Goal: Use online tool/utility: Use online tool/utility

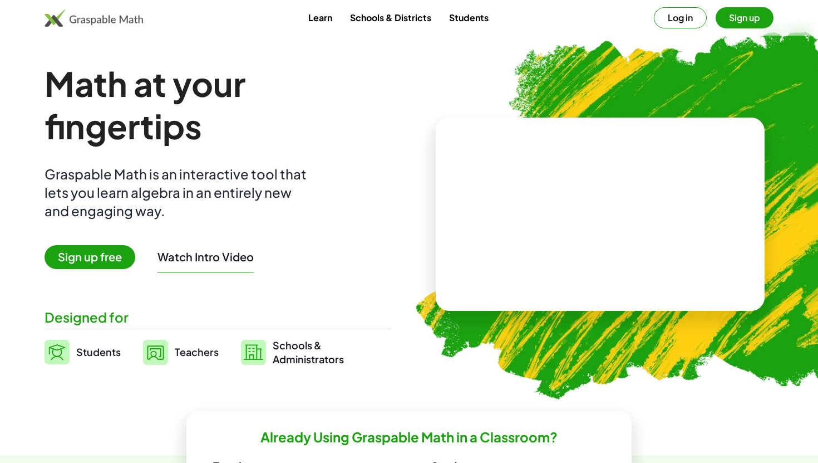
click at [469, 166] on div at bounding box center [600, 214] width 329 height 194
click at [102, 18] on img at bounding box center [94, 18] width 99 height 18
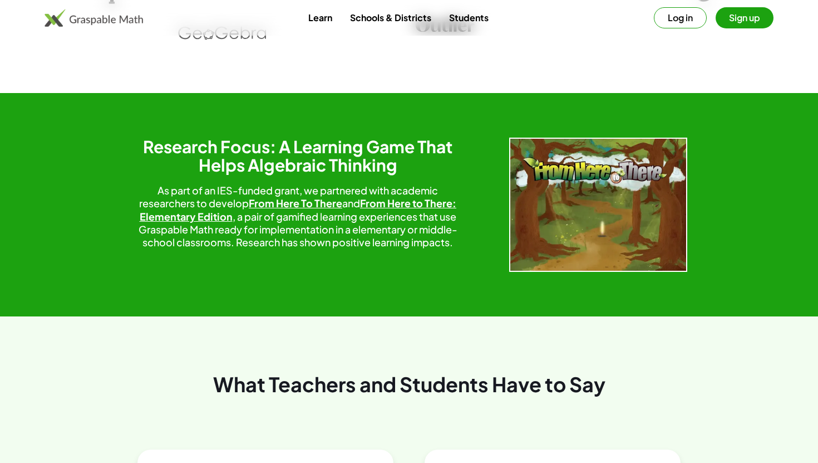
scroll to position [1455, 0]
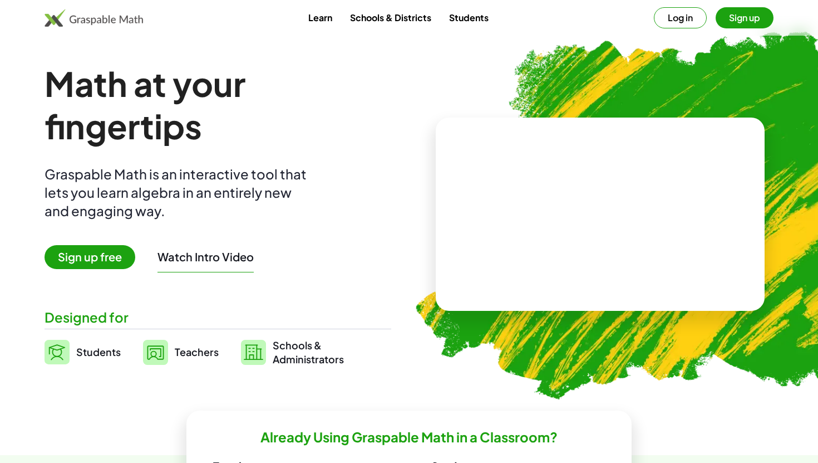
click at [104, 254] on span "Sign up free" at bounding box center [90, 257] width 91 height 24
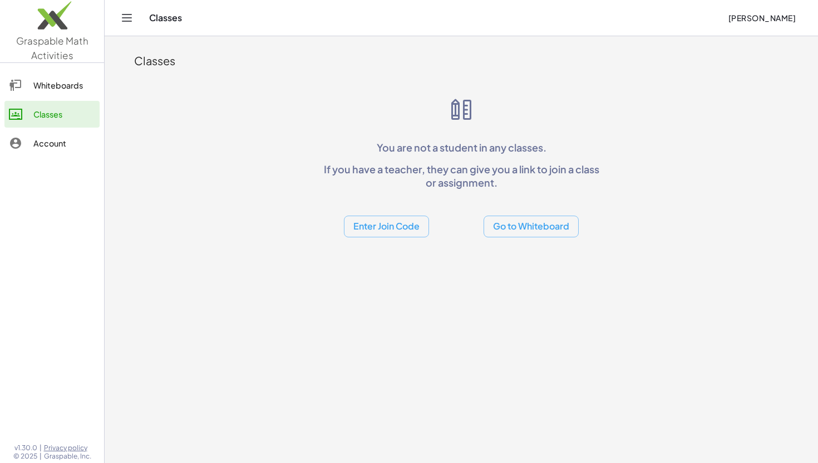
click at [531, 232] on button "Go to Whiteboard" at bounding box center [531, 226] width 95 height 22
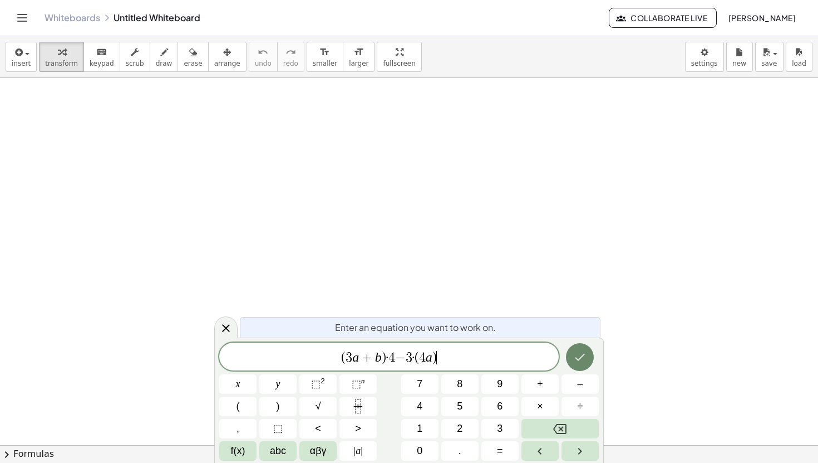
click at [582, 354] on icon "Done" at bounding box center [579, 356] width 13 height 13
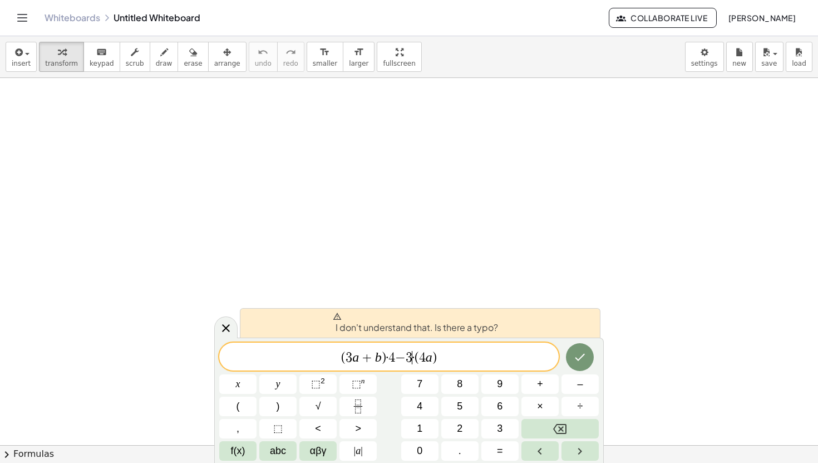
click at [410, 364] on span "( 3 a + b ) · 4 − 3 ​ · ( 4 a )" at bounding box center [389, 358] width 340 height 16
click at [439, 366] on div "( 3 a + b ) · 4 − 3 ​ · ( 4 a )" at bounding box center [389, 356] width 340 height 28
click at [383, 351] on span ")" at bounding box center [384, 357] width 4 height 13
click at [386, 356] on span "( 3 a + b ​ ) · 4 − 3 · ( 4 a )" at bounding box center [389, 358] width 340 height 16
drag, startPoint x: 455, startPoint y: 365, endPoint x: 225, endPoint y: 363, distance: 229.4
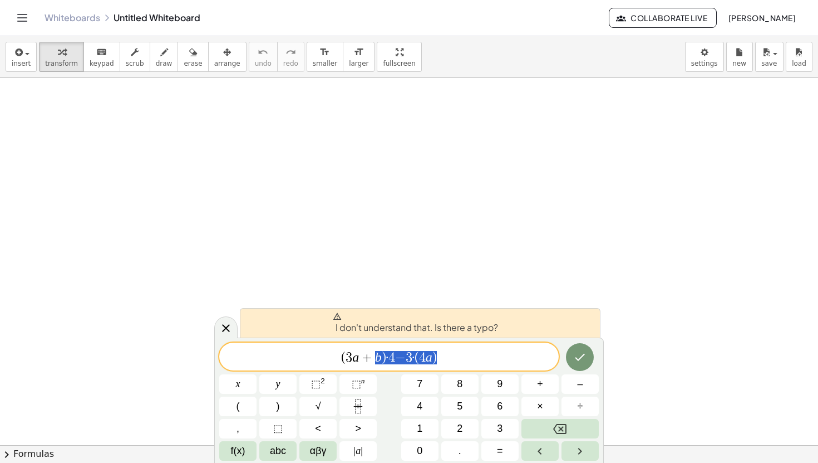
click at [225, 363] on div "**********" at bounding box center [389, 356] width 340 height 28
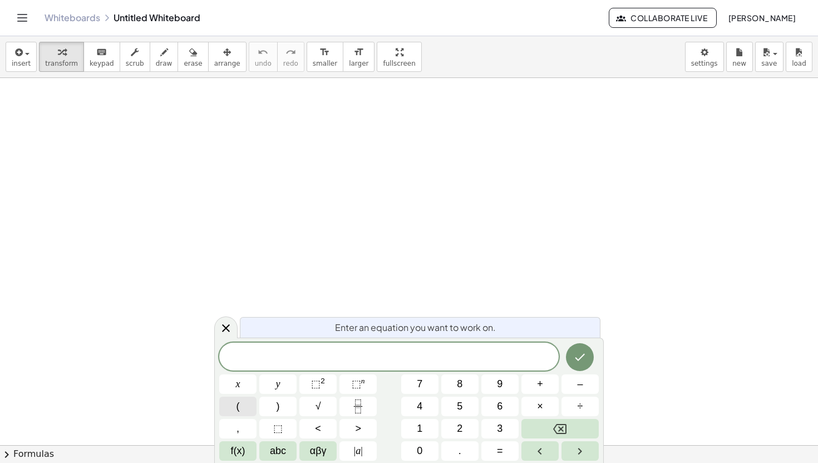
click at [242, 406] on button "(" at bounding box center [237, 405] width 37 height 19
click at [586, 360] on icon "Done" at bounding box center [579, 355] width 13 height 13
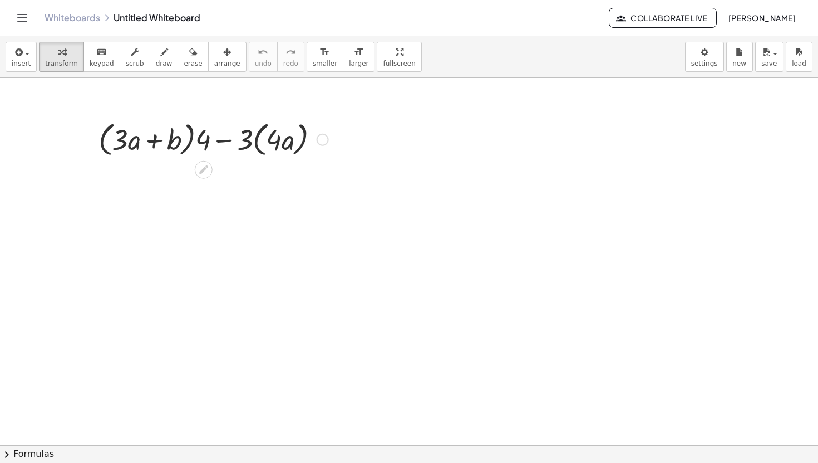
click at [147, 148] on div at bounding box center [213, 138] width 241 height 42
click at [205, 144] on div at bounding box center [213, 138] width 241 height 42
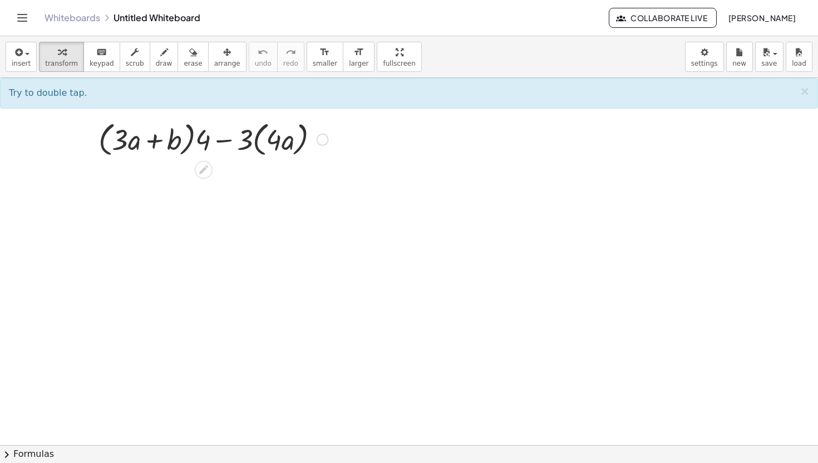
click at [258, 144] on div at bounding box center [213, 138] width 241 height 42
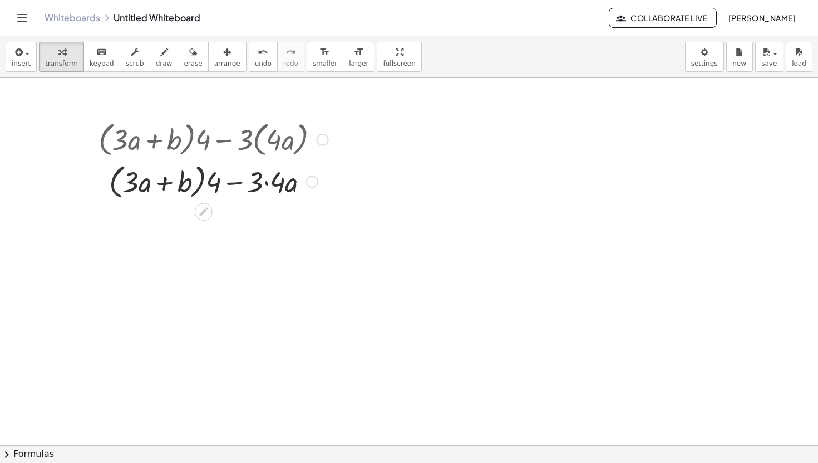
click at [250, 186] on div at bounding box center [213, 181] width 241 height 42
click at [262, 186] on div at bounding box center [213, 181] width 241 height 42
click at [291, 186] on div at bounding box center [213, 181] width 241 height 42
click at [229, 178] on div at bounding box center [213, 181] width 241 height 42
click at [192, 183] on div at bounding box center [213, 181] width 241 height 42
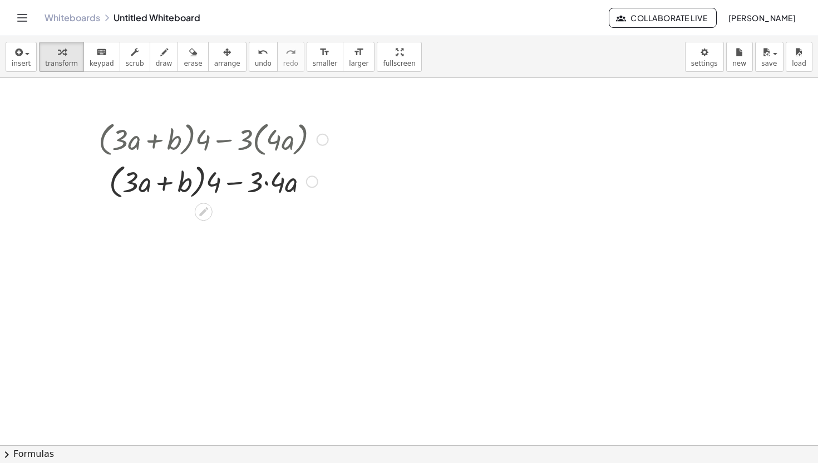
click at [201, 184] on div at bounding box center [213, 181] width 241 height 42
click at [155, 182] on div at bounding box center [213, 181] width 241 height 42
click at [132, 184] on div at bounding box center [213, 181] width 241 height 42
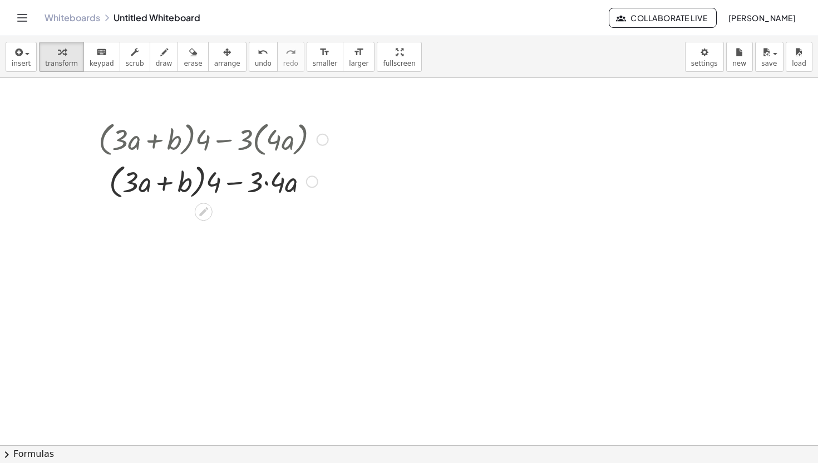
click at [223, 180] on div at bounding box center [213, 181] width 241 height 42
click at [212, 182] on div at bounding box center [213, 181] width 241 height 42
click at [204, 208] on icon at bounding box center [203, 209] width 9 height 9
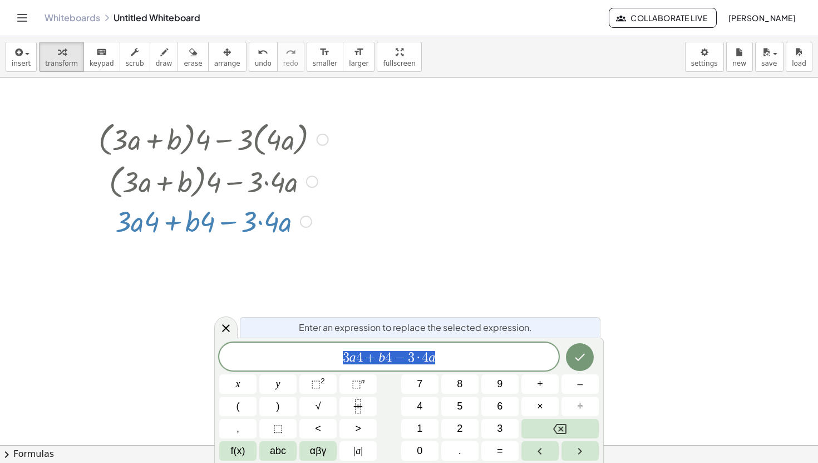
click at [327, 225] on div at bounding box center [213, 221] width 241 height 38
click at [228, 329] on icon at bounding box center [225, 327] width 13 height 13
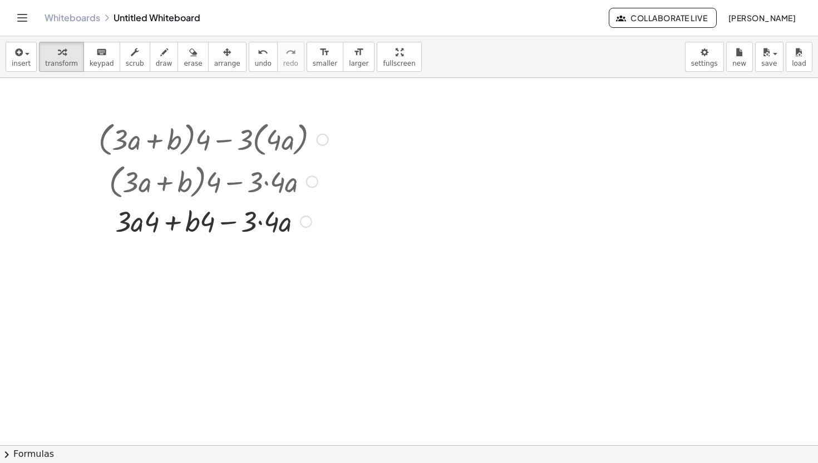
click at [185, 218] on div at bounding box center [213, 221] width 241 height 38
click at [258, 224] on div at bounding box center [213, 221] width 241 height 38
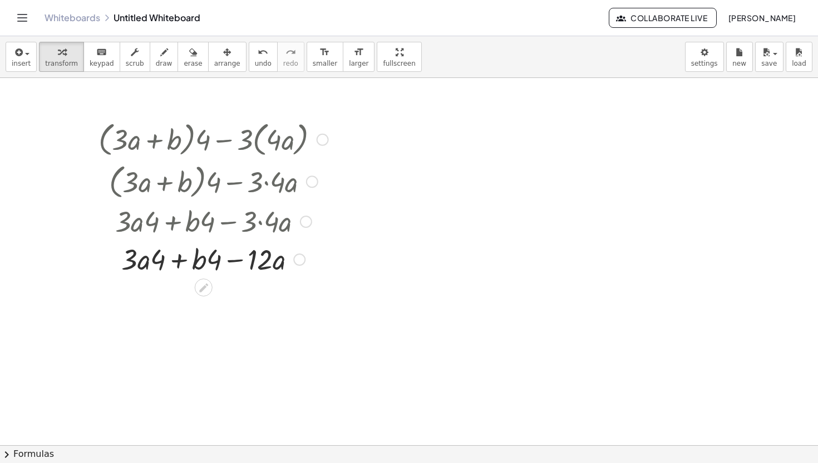
click at [233, 257] on div at bounding box center [213, 258] width 241 height 38
click at [194, 259] on div at bounding box center [213, 258] width 241 height 38
click at [171, 261] on div at bounding box center [213, 258] width 241 height 38
click at [152, 259] on div at bounding box center [213, 258] width 241 height 38
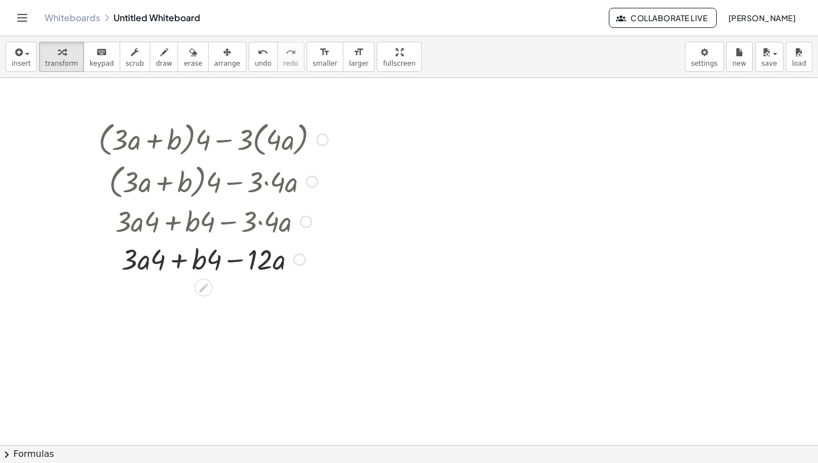
click at [190, 258] on div at bounding box center [213, 258] width 241 height 38
click at [263, 261] on div at bounding box center [213, 258] width 241 height 38
click at [265, 261] on div at bounding box center [213, 258] width 241 height 38
click at [272, 266] on div at bounding box center [213, 258] width 241 height 38
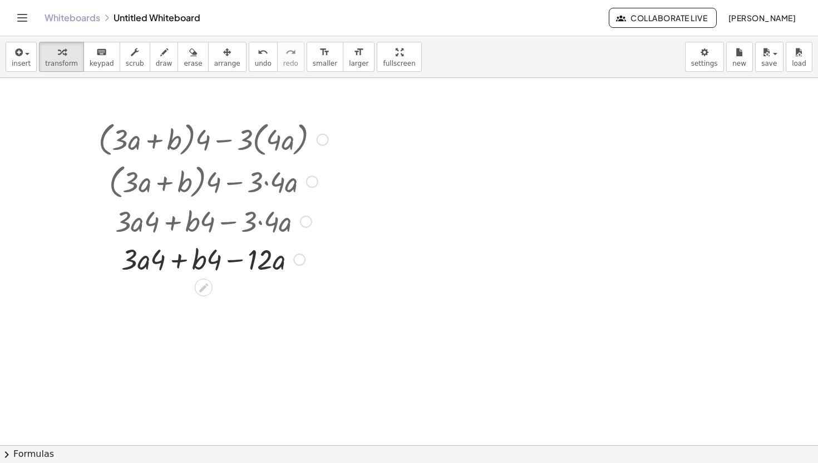
click at [168, 257] on div at bounding box center [213, 258] width 241 height 38
click at [137, 265] on div at bounding box center [213, 258] width 241 height 38
drag, startPoint x: 176, startPoint y: 259, endPoint x: 169, endPoint y: 257, distance: 7.8
click at [169, 257] on div at bounding box center [213, 258] width 241 height 38
drag, startPoint x: 178, startPoint y: 258, endPoint x: 290, endPoint y: 264, distance: 112.6
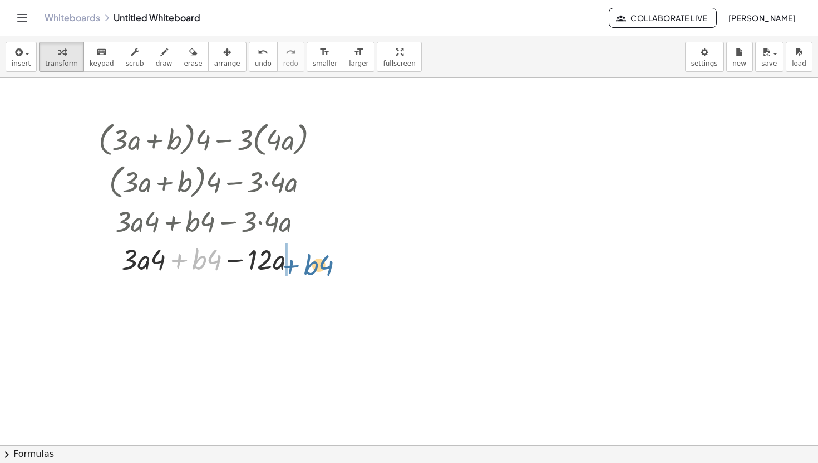
click at [290, 264] on div at bounding box center [213, 258] width 241 height 38
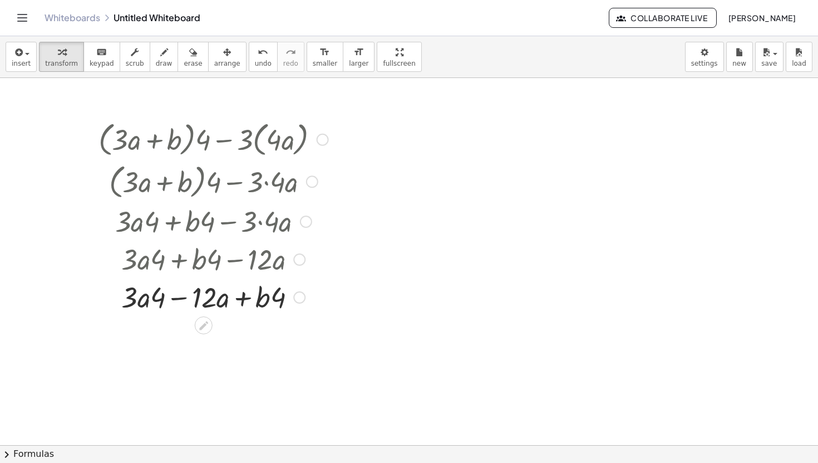
click at [171, 302] on div at bounding box center [213, 296] width 241 height 38
drag, startPoint x: 162, startPoint y: 297, endPoint x: 318, endPoint y: 296, distance: 156.5
click at [318, 297] on div at bounding box center [213, 296] width 241 height 38
click at [261, 307] on div at bounding box center [213, 296] width 241 height 38
click at [143, 302] on div at bounding box center [213, 296] width 241 height 38
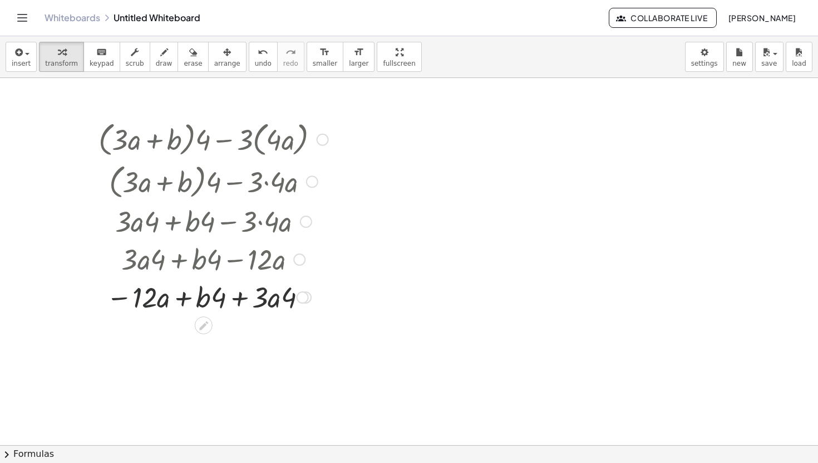
click at [186, 300] on div at bounding box center [213, 296] width 241 height 38
click at [229, 300] on div at bounding box center [213, 296] width 241 height 38
click at [258, 50] on icon "undo" at bounding box center [263, 52] width 11 height 13
drag, startPoint x: 179, startPoint y: 297, endPoint x: 67, endPoint y: 293, distance: 112.0
click at [67, 293] on div "+ · ( + · 3 · a + b ) · 4 − · 3 · ( · 4 · a ) + · ( + · 3 · a + b ) · 4 − · 3 ·…" at bounding box center [409, 445] width 818 height 734
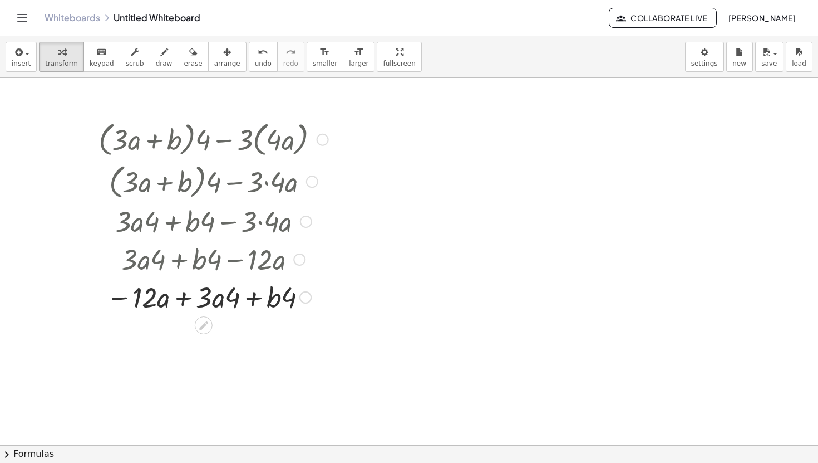
click at [191, 298] on div at bounding box center [213, 296] width 241 height 38
click at [183, 298] on div at bounding box center [213, 296] width 241 height 38
click at [210, 300] on div at bounding box center [213, 296] width 241 height 38
click at [236, 300] on div at bounding box center [213, 296] width 241 height 38
drag, startPoint x: 228, startPoint y: 302, endPoint x: 269, endPoint y: 326, distance: 47.9
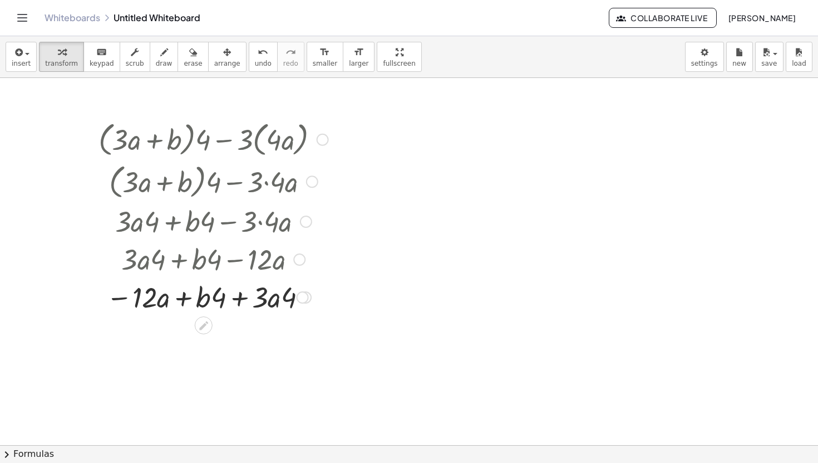
click at [212, 298] on div at bounding box center [213, 296] width 241 height 38
drag, startPoint x: 282, startPoint y: 302, endPoint x: 286, endPoint y: 307, distance: 6.0
click at [286, 307] on div at bounding box center [213, 296] width 241 height 38
drag, startPoint x: 295, startPoint y: 300, endPoint x: 536, endPoint y: 297, distance: 240.5
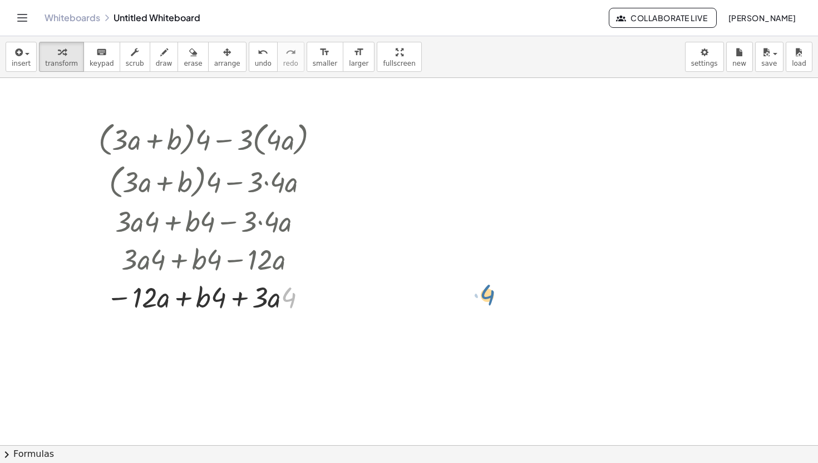
click at [536, 297] on div "+ · ( + · 3 · a + b ) · 4 − · 3 · ( · 4 · a ) + · ( + · 3 · a + b ) · 4 − · 3 ·…" at bounding box center [409, 445] width 818 height 734
click at [255, 61] on span "undo" at bounding box center [263, 64] width 17 height 8
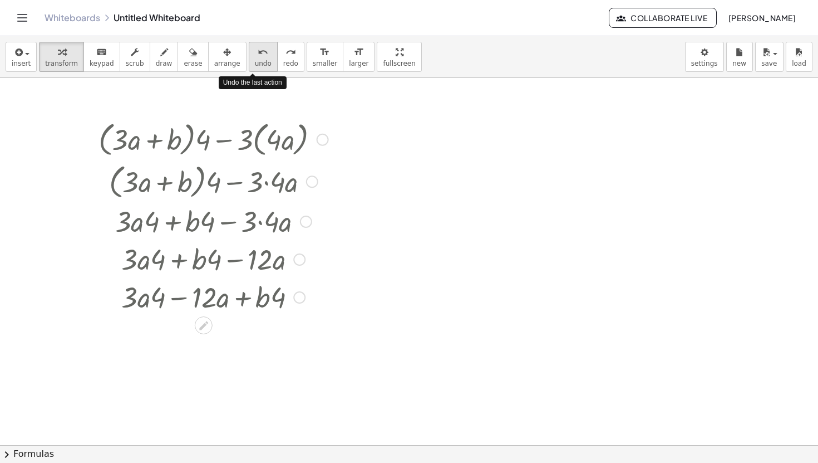
click at [255, 61] on span "undo" at bounding box center [263, 64] width 17 height 8
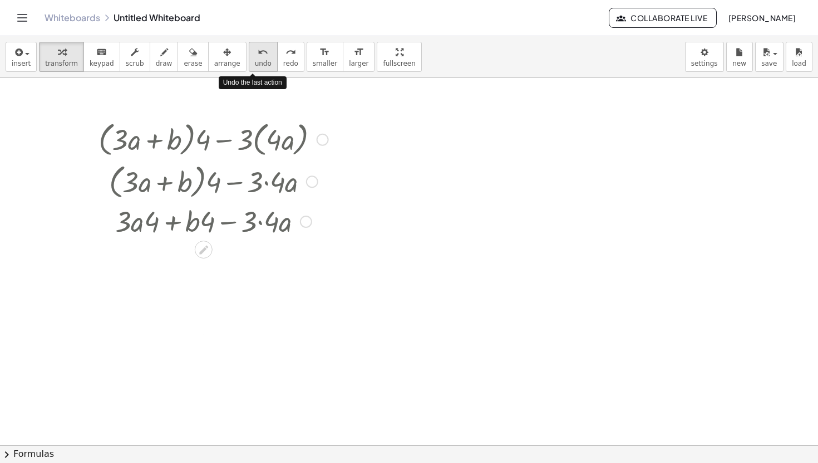
click at [255, 61] on span "undo" at bounding box center [263, 64] width 17 height 8
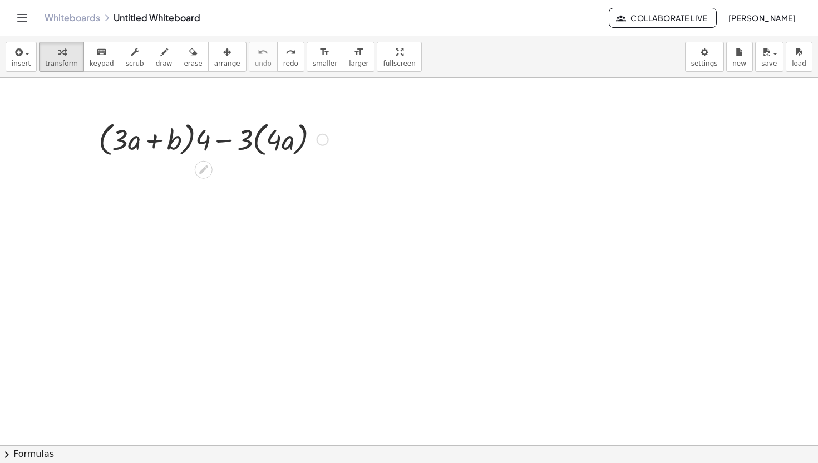
click at [218, 139] on div at bounding box center [213, 138] width 241 height 42
click at [134, 145] on div at bounding box center [213, 138] width 241 height 42
click at [217, 137] on div at bounding box center [213, 138] width 241 height 42
drag, startPoint x: 246, startPoint y: 141, endPoint x: 268, endPoint y: 144, distance: 22.4
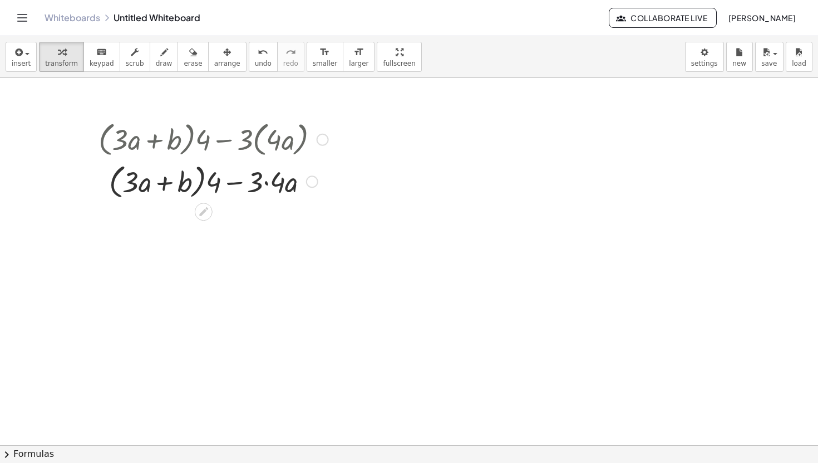
click at [269, 186] on div at bounding box center [213, 181] width 241 height 42
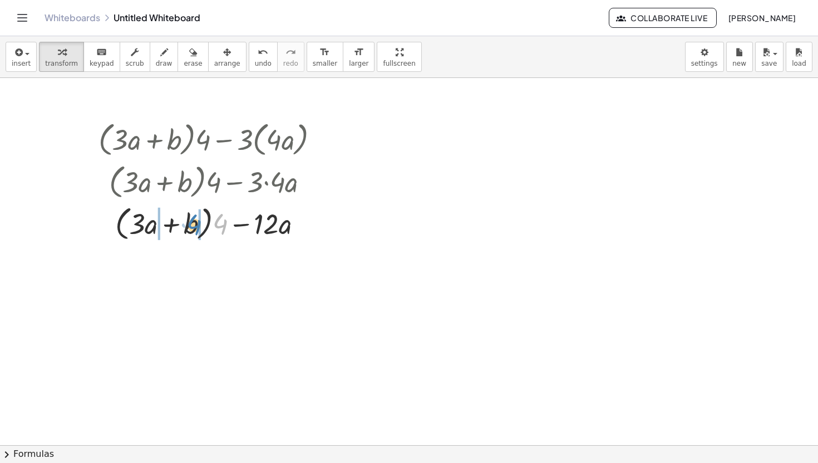
drag, startPoint x: 218, startPoint y: 225, endPoint x: 192, endPoint y: 225, distance: 26.7
click at [192, 225] on div at bounding box center [213, 223] width 241 height 42
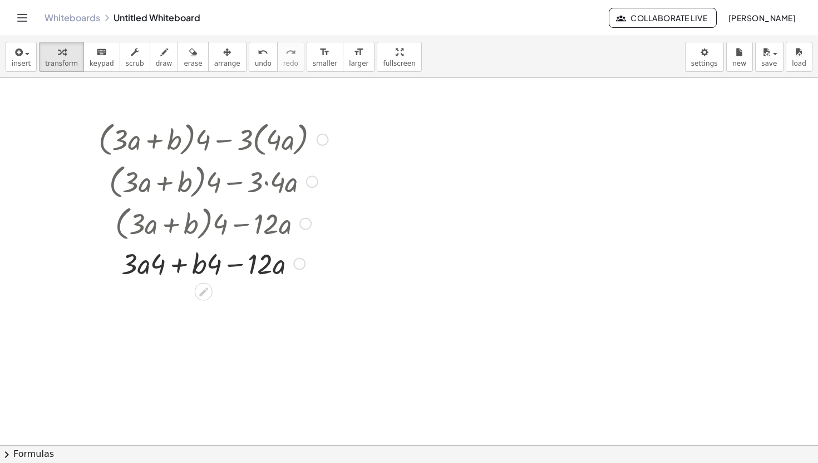
click at [198, 252] on div at bounding box center [213, 263] width 241 height 38
click at [146, 267] on div at bounding box center [213, 263] width 241 height 38
click at [162, 274] on div at bounding box center [213, 263] width 241 height 38
click at [158, 265] on div at bounding box center [213, 263] width 241 height 38
drag, startPoint x: 130, startPoint y: 267, endPoint x: 131, endPoint y: 260, distance: 7.3
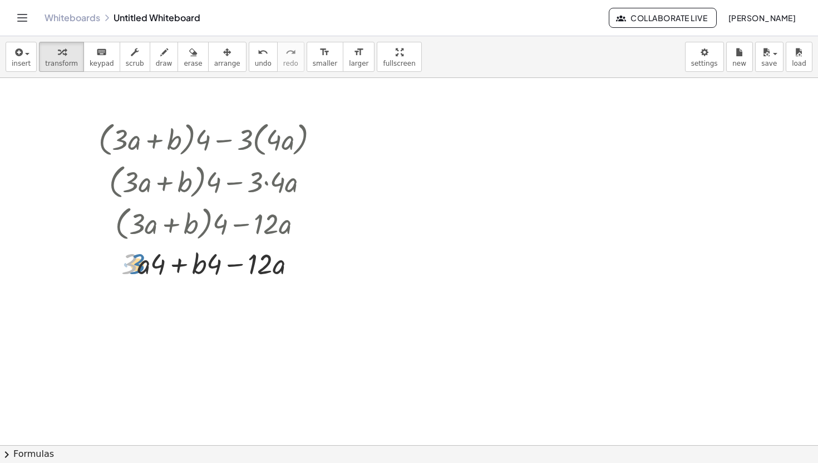
click at [131, 260] on div at bounding box center [213, 263] width 241 height 38
drag, startPoint x: 128, startPoint y: 266, endPoint x: 298, endPoint y: 268, distance: 170.9
click at [298, 268] on div at bounding box center [213, 263] width 241 height 38
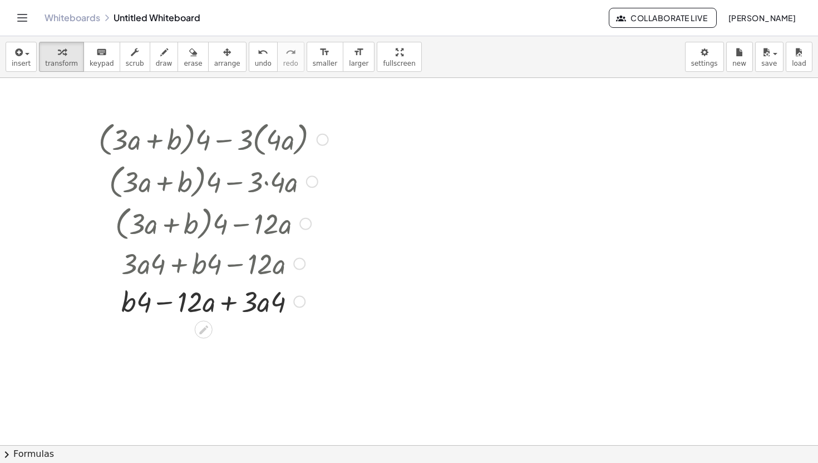
click at [259, 296] on div at bounding box center [213, 301] width 241 height 38
click at [259, 307] on div at bounding box center [213, 301] width 241 height 38
click at [258, 52] on icon "undo" at bounding box center [263, 52] width 11 height 13
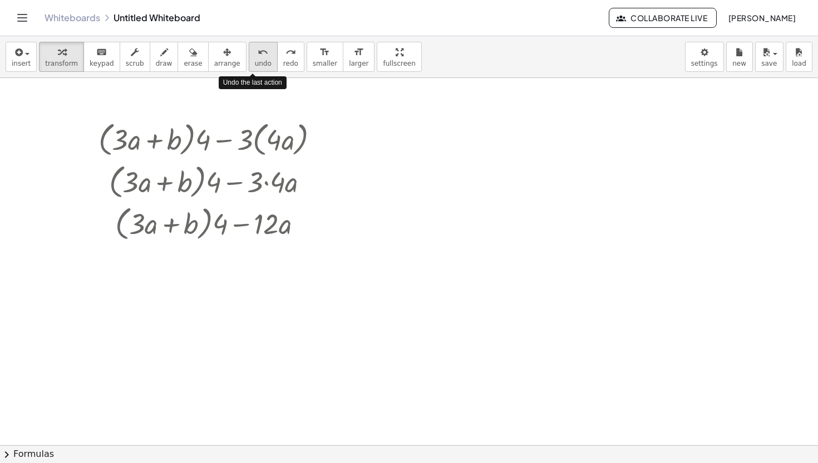
click at [258, 52] on icon "undo" at bounding box center [263, 52] width 11 height 13
click at [258, 53] on icon "undo" at bounding box center [263, 52] width 11 height 13
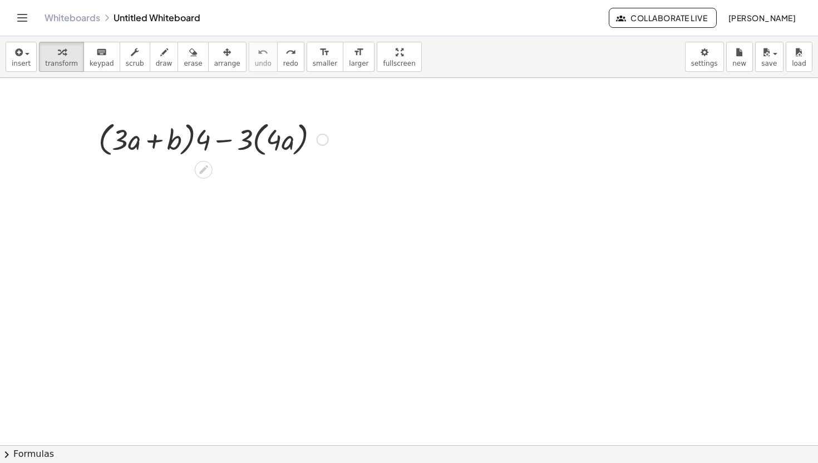
click at [203, 146] on div at bounding box center [213, 138] width 241 height 42
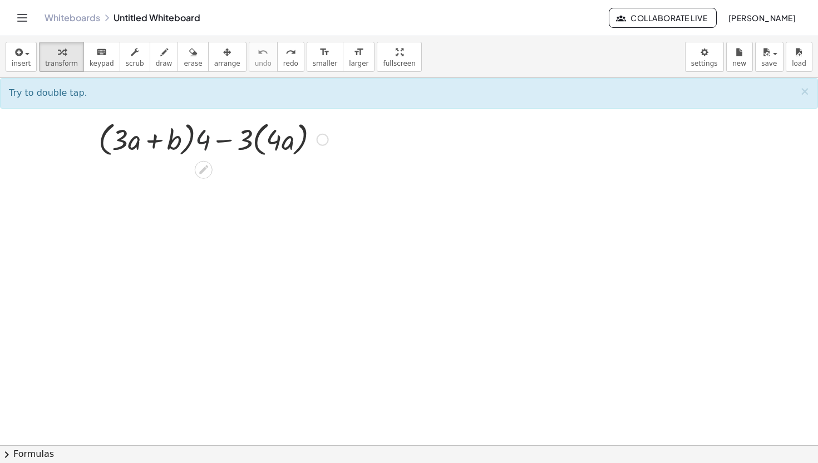
click at [217, 143] on div at bounding box center [213, 138] width 241 height 42
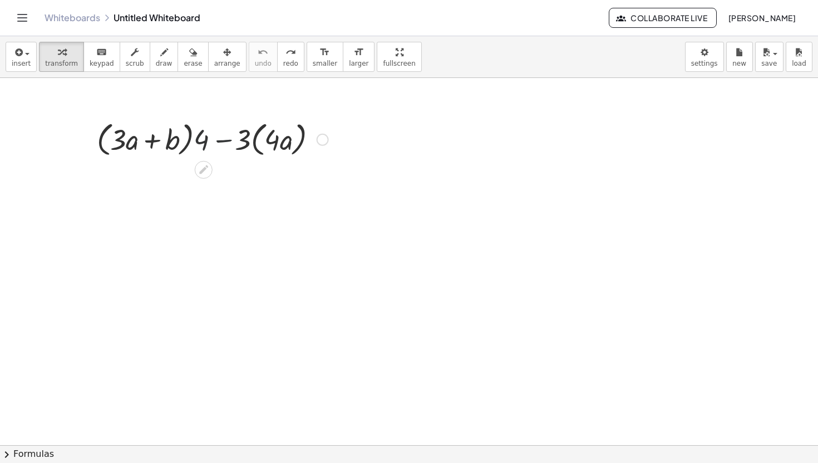
click at [228, 142] on div at bounding box center [213, 138] width 241 height 42
click at [287, 142] on div at bounding box center [213, 138] width 241 height 42
click at [268, 141] on div at bounding box center [213, 138] width 241 height 42
click at [252, 143] on div at bounding box center [213, 138] width 241 height 42
click at [268, 142] on div at bounding box center [213, 138] width 241 height 42
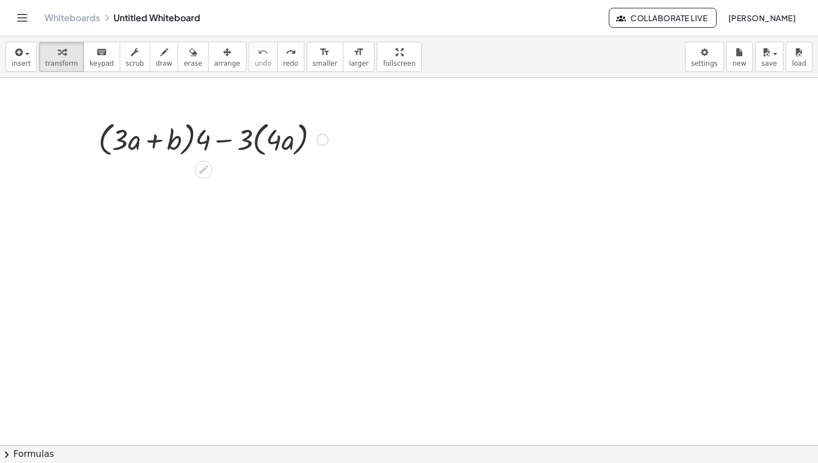
click at [293, 143] on div at bounding box center [213, 138] width 241 height 42
click at [268, 135] on div at bounding box center [213, 138] width 241 height 42
click at [252, 137] on div at bounding box center [213, 138] width 241 height 42
click at [143, 137] on div at bounding box center [213, 138] width 241 height 42
drag, startPoint x: 208, startPoint y: 136, endPoint x: 177, endPoint y: 135, distance: 30.6
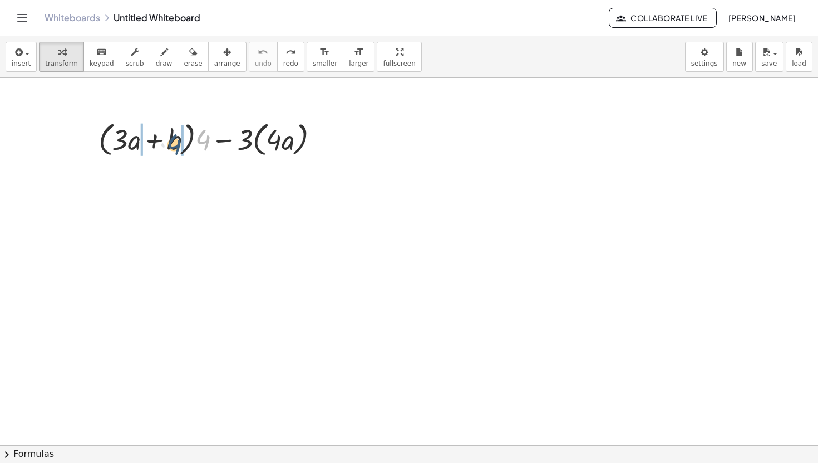
click at [177, 136] on div at bounding box center [213, 138] width 241 height 42
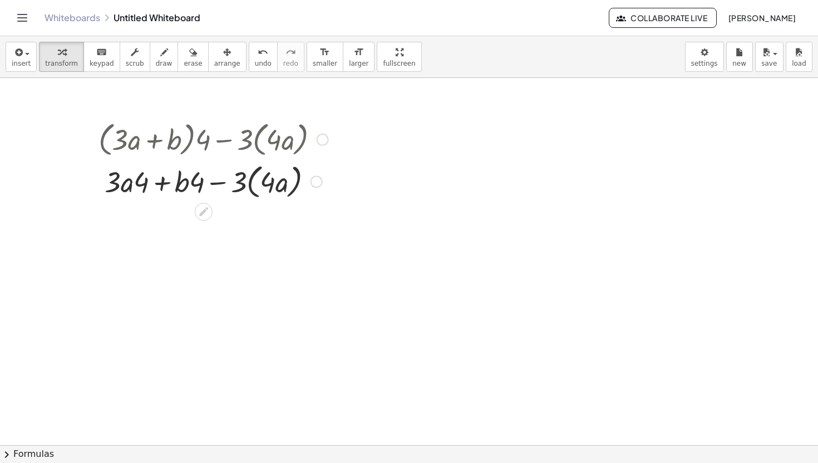
click at [131, 181] on div at bounding box center [213, 181] width 241 height 42
click at [132, 182] on div at bounding box center [213, 181] width 241 height 42
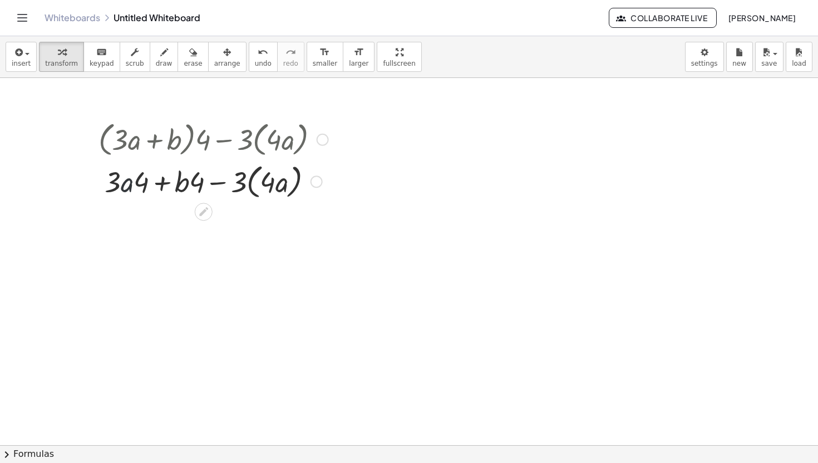
click at [132, 182] on div at bounding box center [213, 181] width 241 height 42
click at [188, 171] on div at bounding box center [213, 181] width 241 height 42
click at [188, 184] on div at bounding box center [213, 181] width 241 height 42
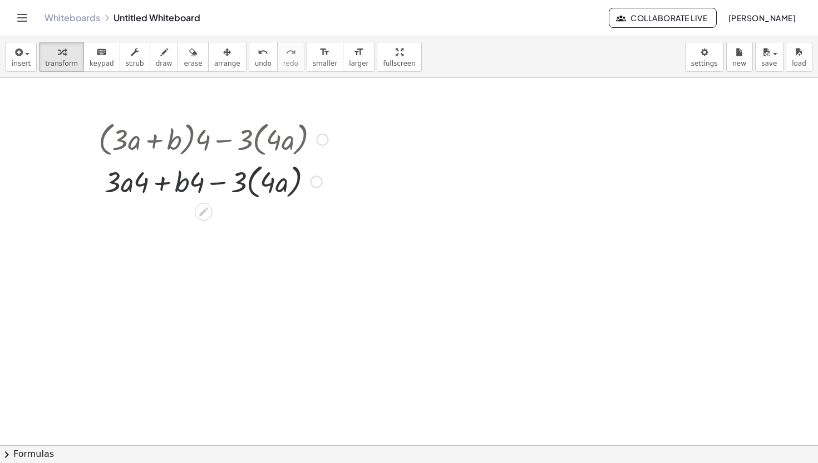
click at [188, 184] on div at bounding box center [213, 181] width 241 height 42
drag, startPoint x: 236, startPoint y: 188, endPoint x: 268, endPoint y: 185, distance: 31.8
click at [268, 185] on div at bounding box center [213, 181] width 241 height 42
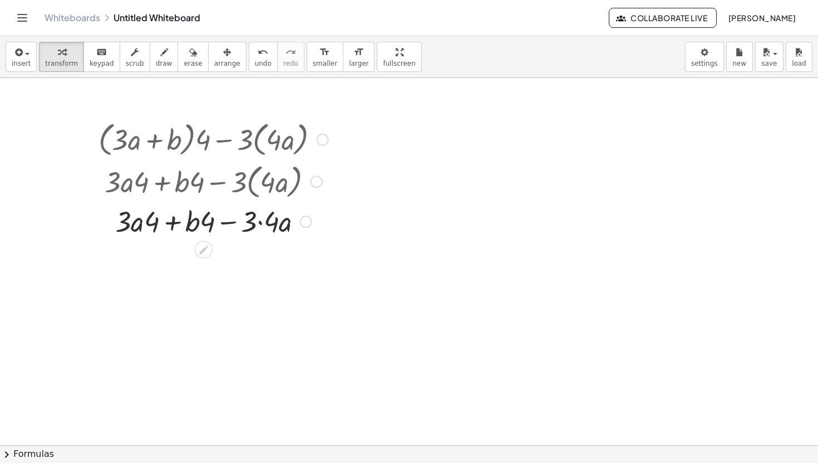
click at [257, 228] on div at bounding box center [213, 221] width 241 height 38
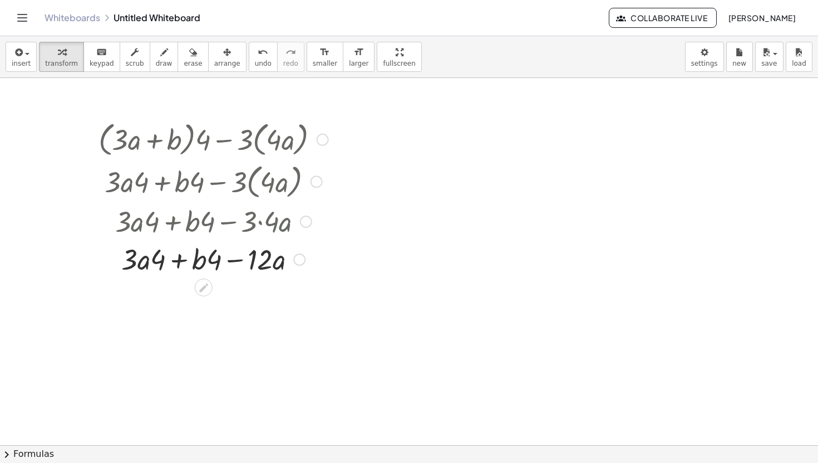
click at [213, 254] on div at bounding box center [213, 258] width 241 height 38
click at [138, 262] on div at bounding box center [213, 258] width 241 height 38
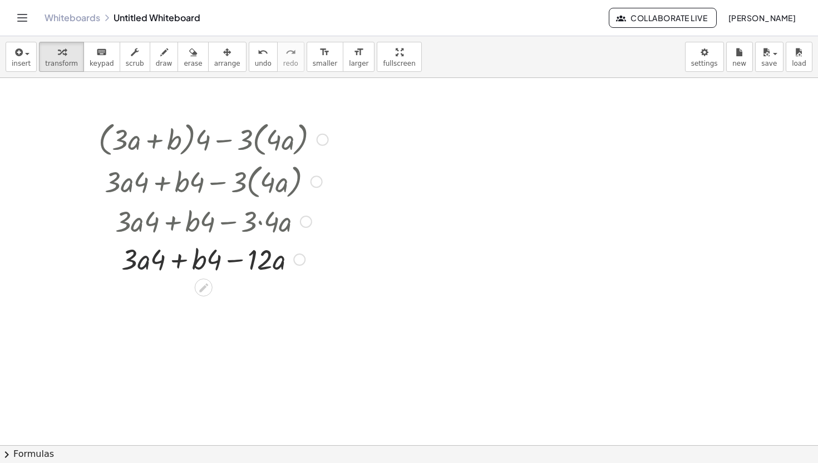
click at [138, 262] on div at bounding box center [213, 258] width 241 height 38
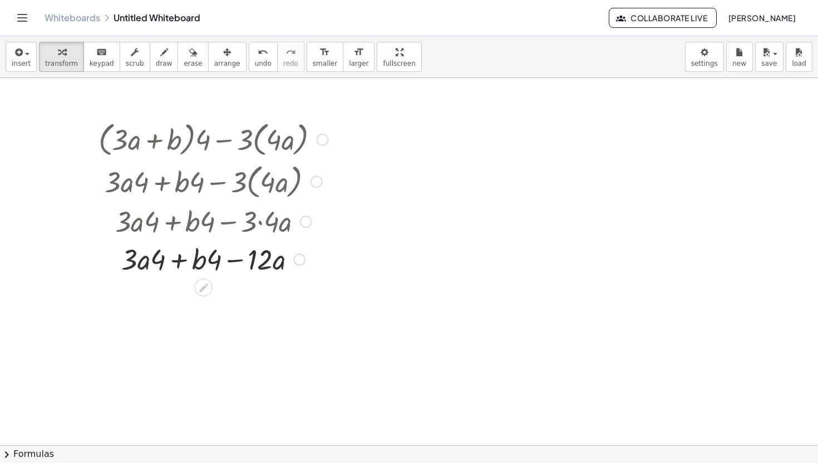
click at [138, 262] on div at bounding box center [213, 258] width 241 height 38
click at [158, 243] on div at bounding box center [213, 258] width 241 height 38
click at [157, 231] on div at bounding box center [213, 221] width 254 height 38
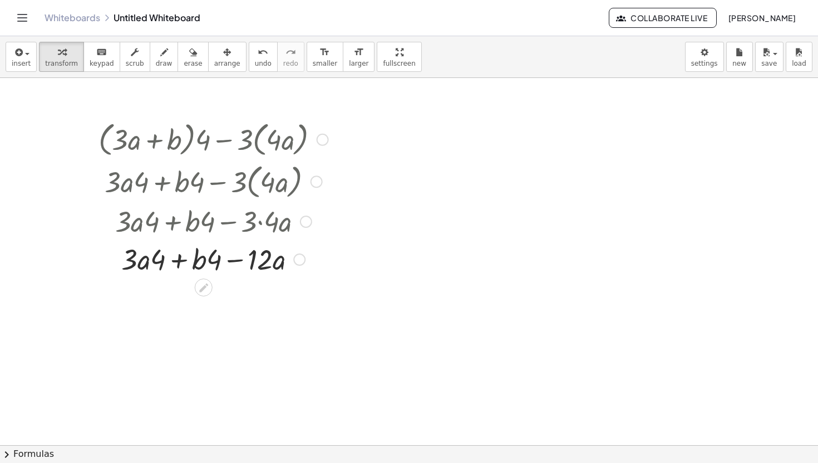
click at [157, 231] on div at bounding box center [213, 221] width 254 height 38
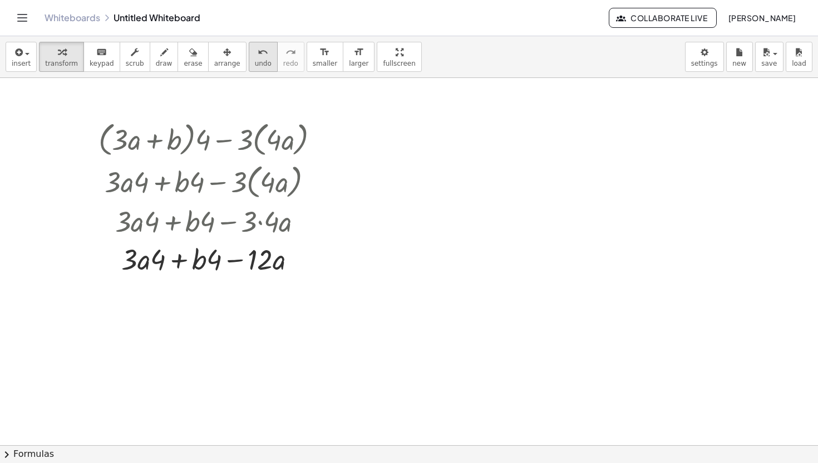
click at [249, 54] on button "undo undo" at bounding box center [263, 57] width 29 height 30
